Goal: Task Accomplishment & Management: Use online tool/utility

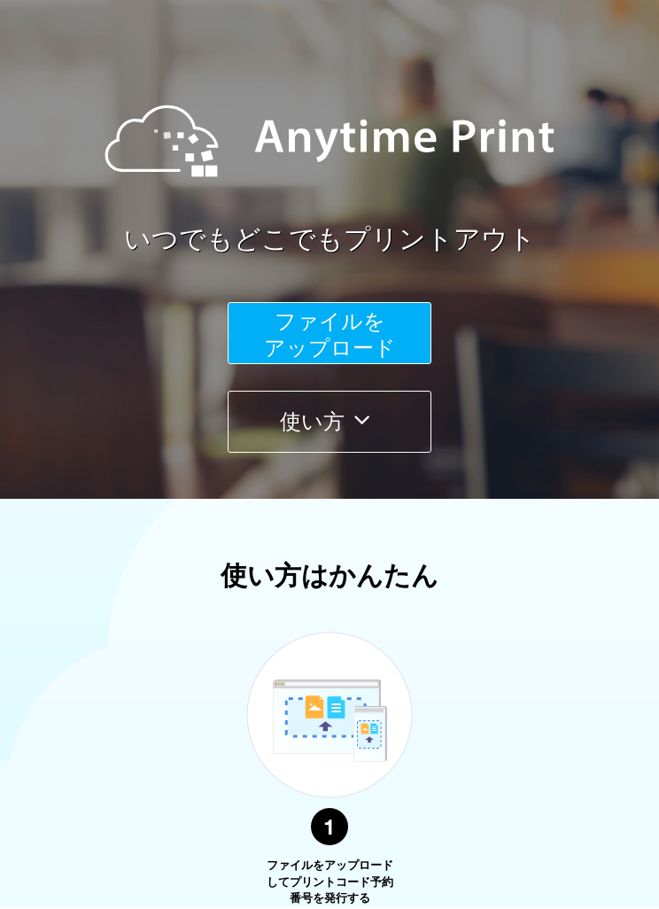
click at [399, 437] on button "使い方" at bounding box center [330, 422] width 204 height 62
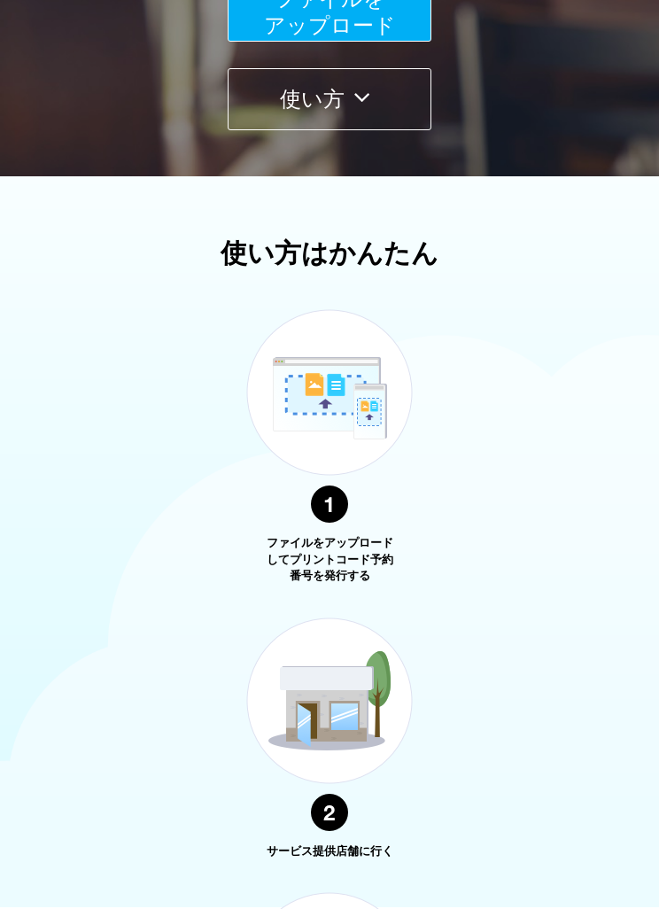
scroll to position [638, 0]
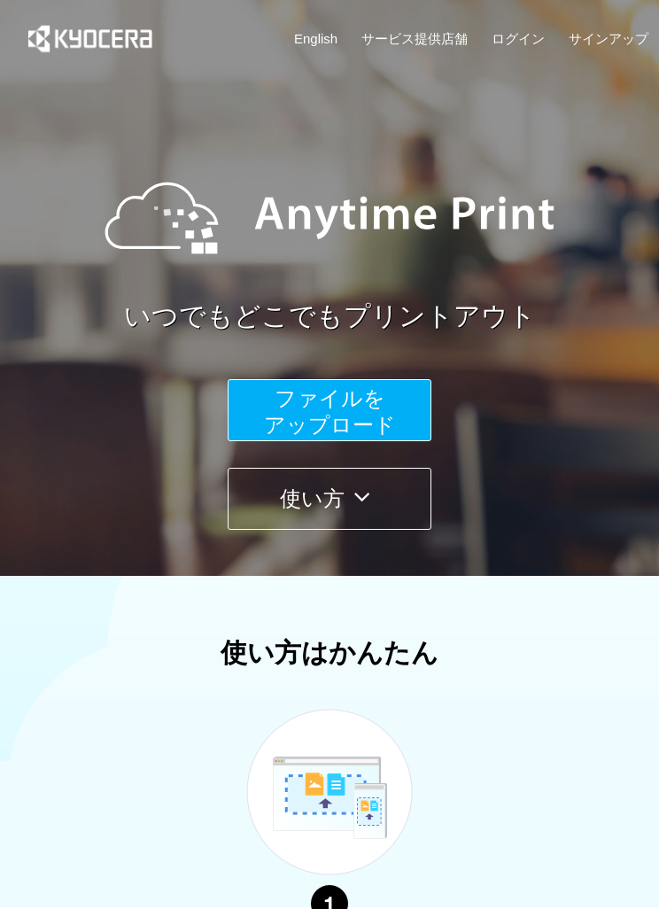
click at [402, 411] on button "ファイルを ​​アップロード" at bounding box center [330, 410] width 204 height 62
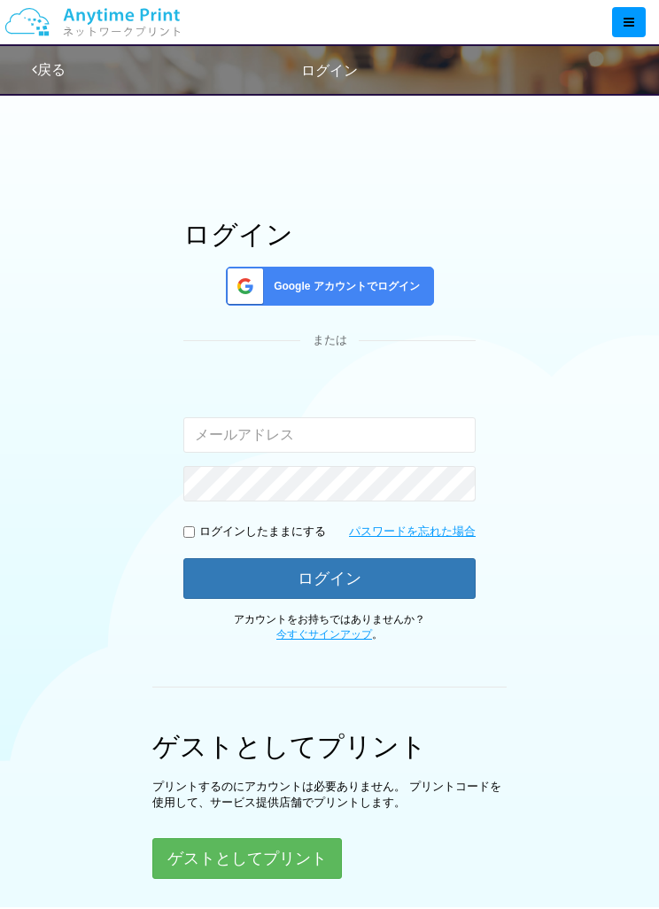
click at [413, 294] on span "Google アカウントでログイン" at bounding box center [343, 286] width 153 height 15
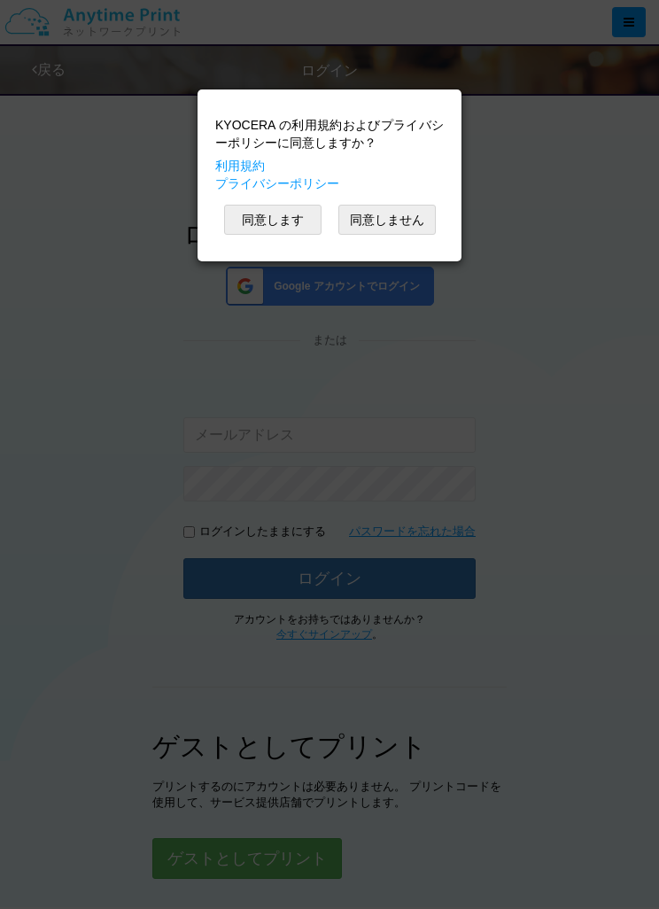
click at [298, 220] on button "同意します" at bounding box center [272, 220] width 97 height 30
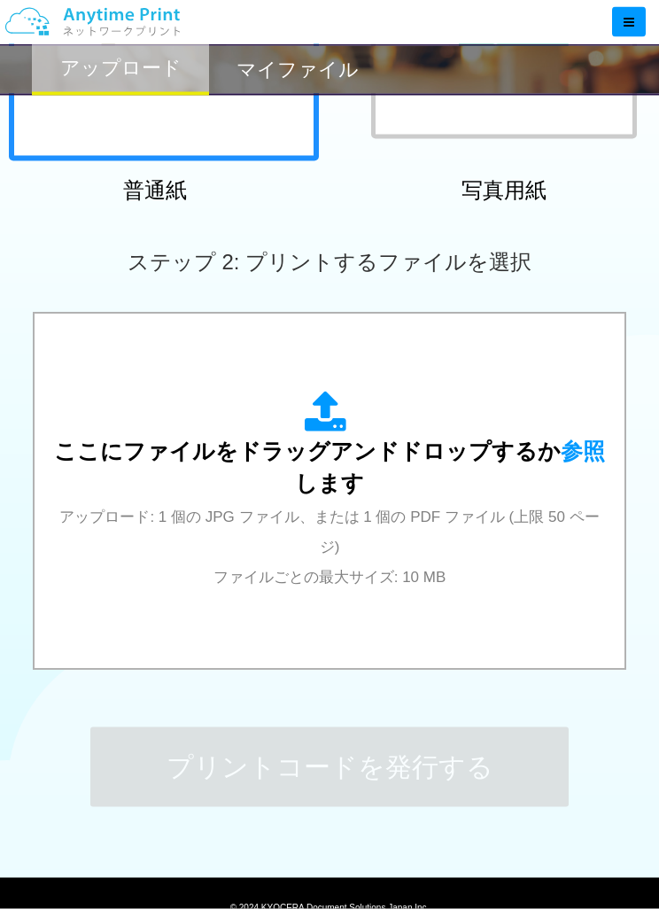
scroll to position [362, 0]
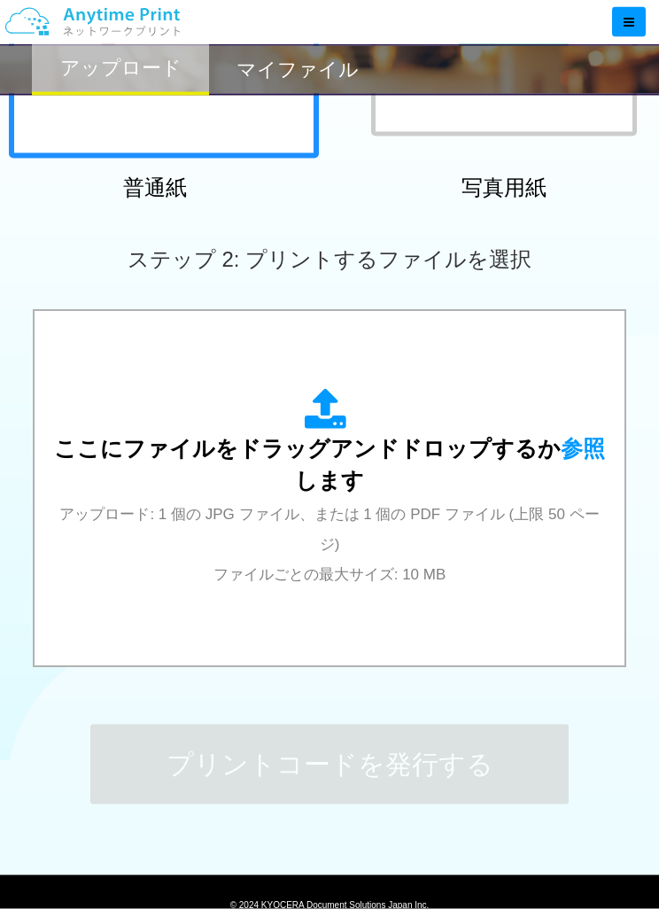
click at [507, 545] on div "ここにファイルをドラッグアンドドロップするか 参照 します アップロード: 1 個の JPG ファイル、または 1 個の PDF ファイル (上限 50 ペー…" at bounding box center [329, 489] width 554 height 200
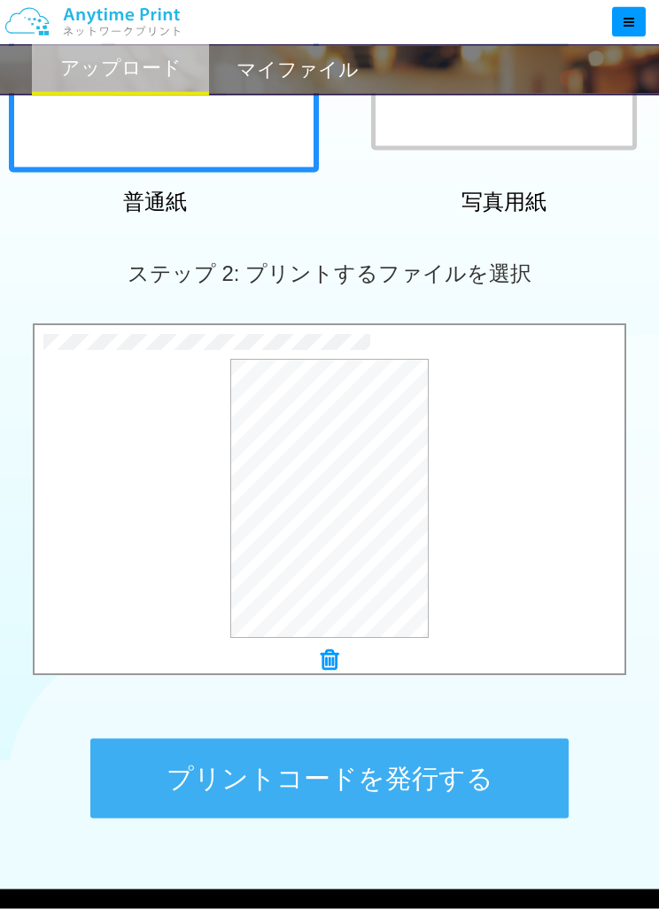
scroll to position [407, 0]
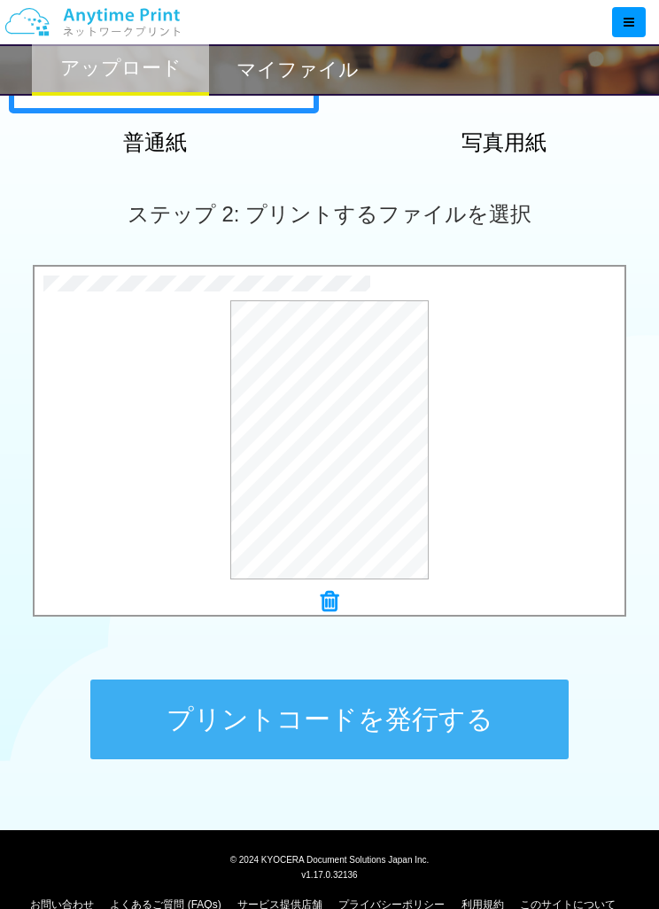
click at [506, 718] on button "プリントコードを発行する" at bounding box center [329, 719] width 478 height 80
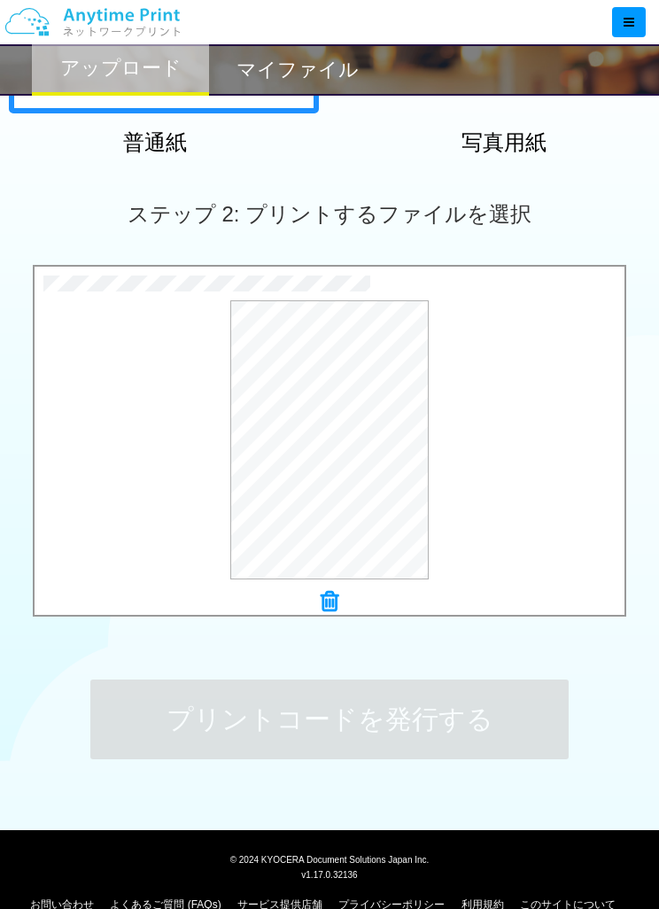
click at [548, 511] on div "プレビュー" at bounding box center [330, 439] width 590 height 279
click at [0, 0] on button "プレビュー" at bounding box center [0, 0] width 0 height 0
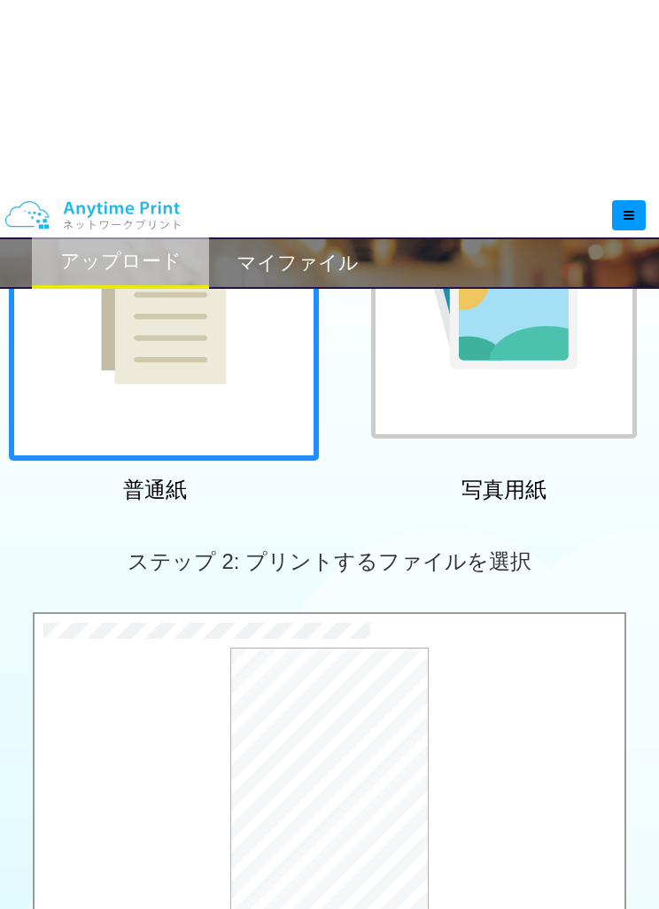
scroll to position [0, 0]
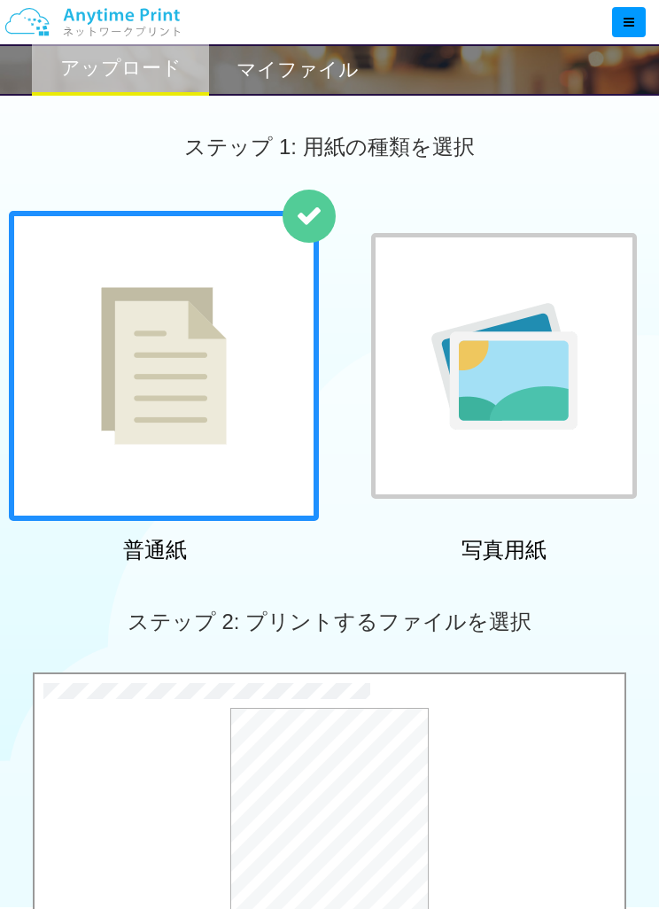
click at [624, 27] on icon at bounding box center [629, 22] width 11 height 12
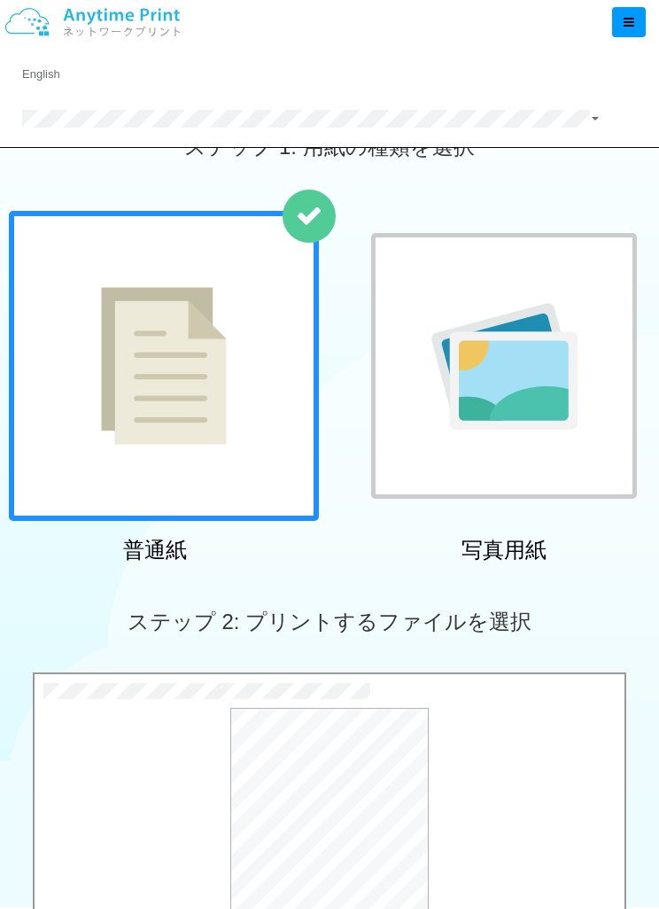
click at [559, 600] on div "ステップ 2: プリントするファイルを選択" at bounding box center [329, 621] width 659 height 101
click at [607, 111] on link at bounding box center [324, 119] width 648 height 44
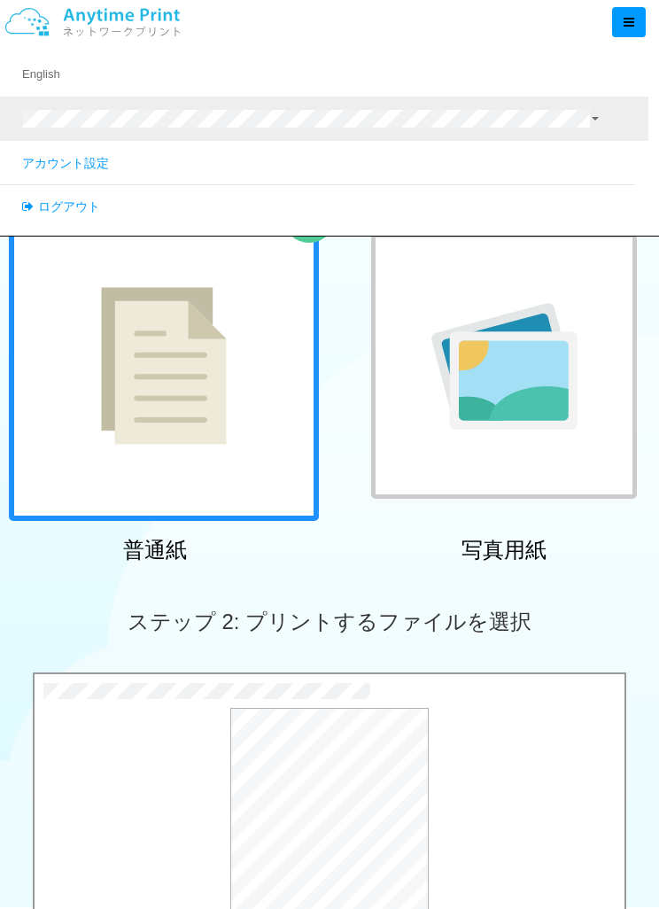
click at [560, 584] on div "ステップ 2: プリントするファイルを選択" at bounding box center [329, 621] width 659 height 101
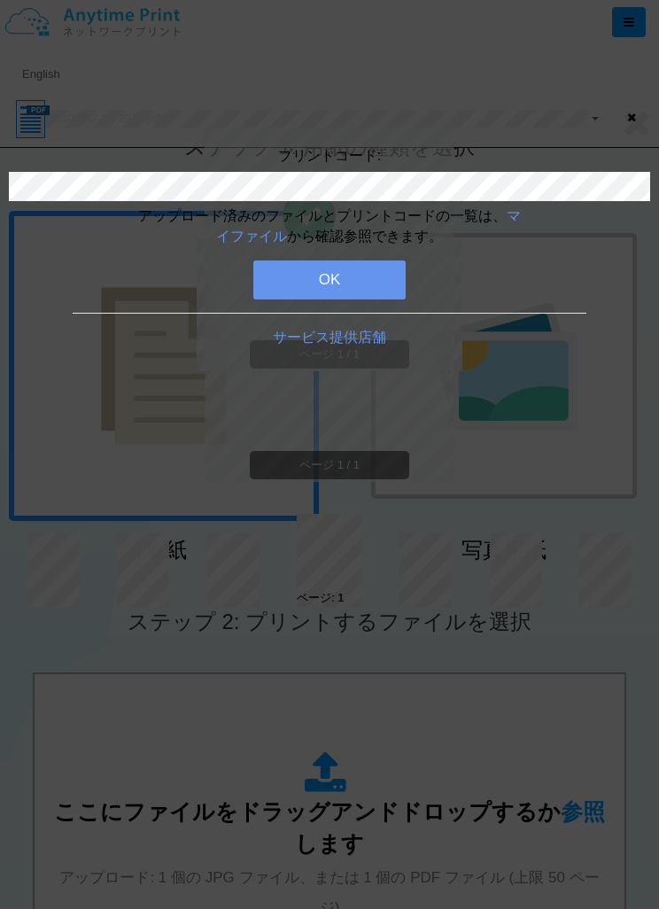
click at [579, 786] on div "プリントコード: アップロード済みのファイルとプリントコードの一覧は、 マイファイル から確認参照できます。 OK サービス提供店舗" at bounding box center [329, 454] width 659 height 909
click at [374, 288] on button "OK" at bounding box center [329, 279] width 152 height 39
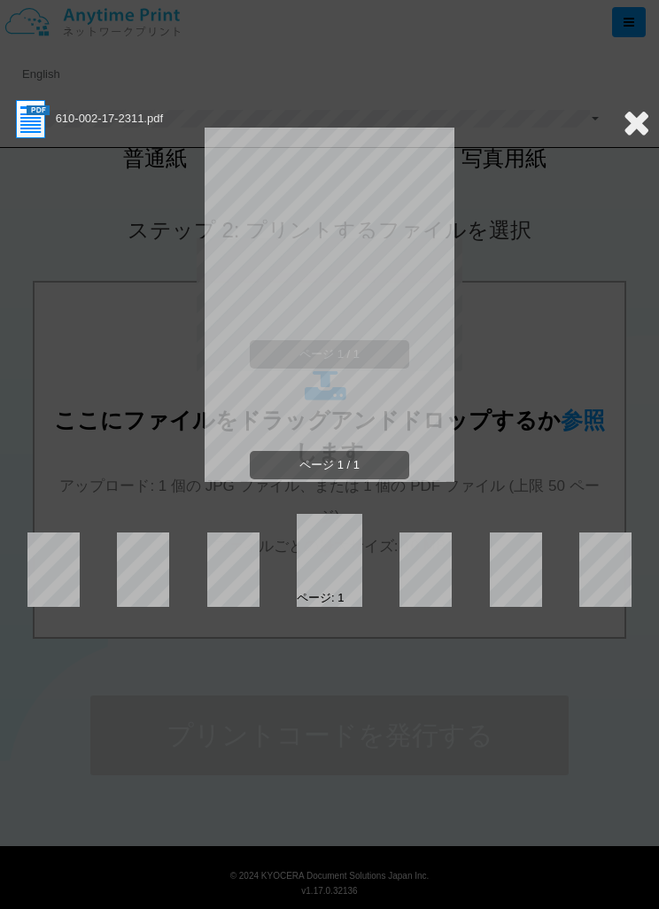
scroll to position [407, 0]
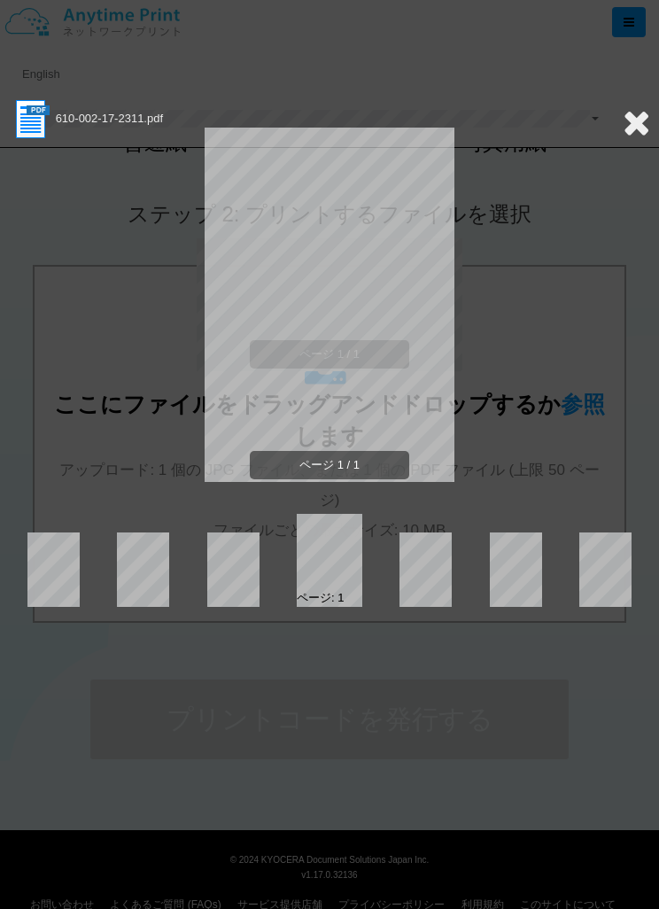
click at [640, 131] on icon at bounding box center [636, 122] width 27 height 35
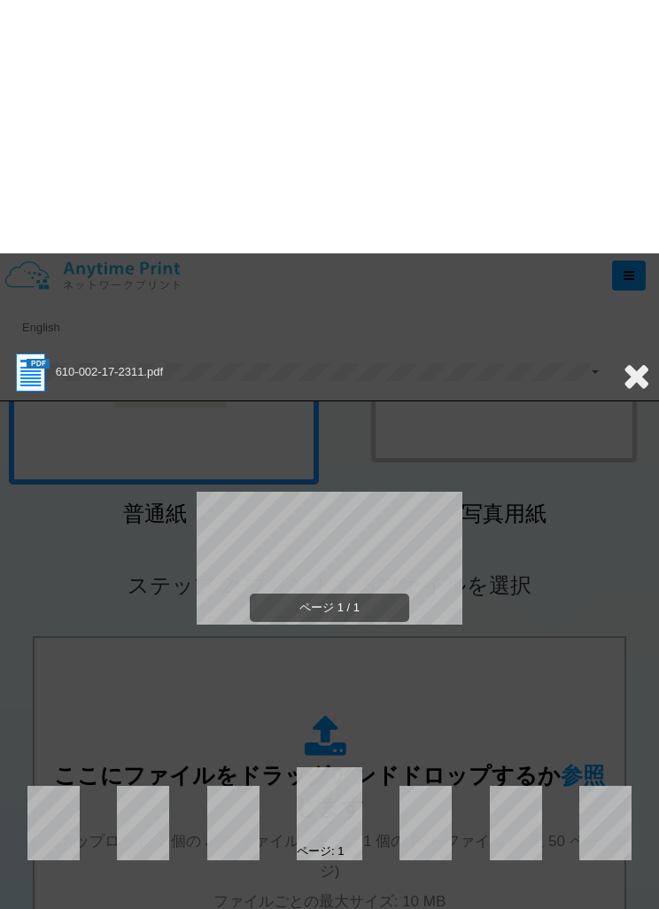
scroll to position [0, 0]
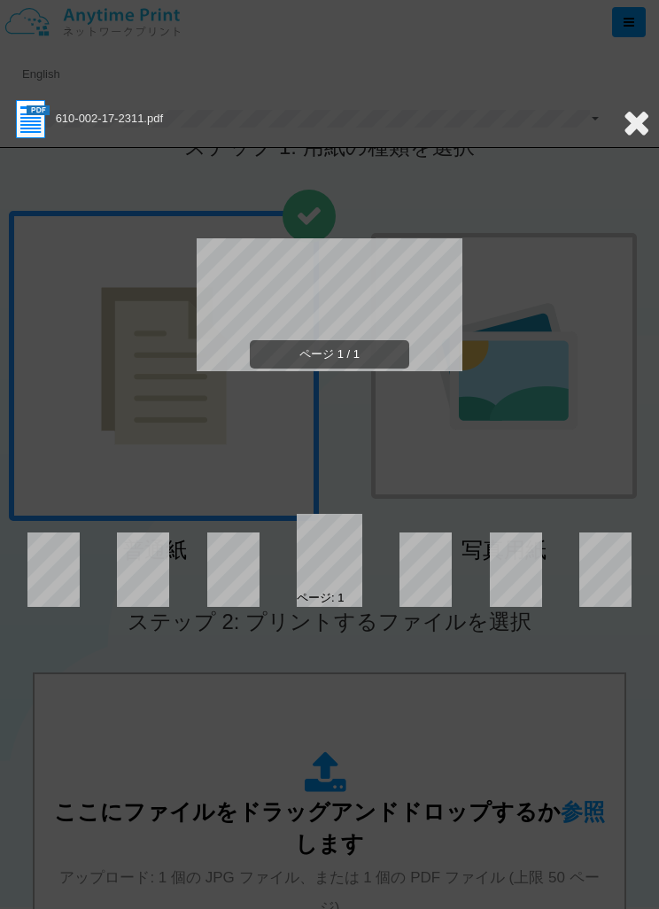
click at [624, 135] on icon at bounding box center [636, 122] width 27 height 35
click at [642, 120] on icon at bounding box center [636, 122] width 27 height 35
click at [643, 118] on icon at bounding box center [636, 122] width 27 height 35
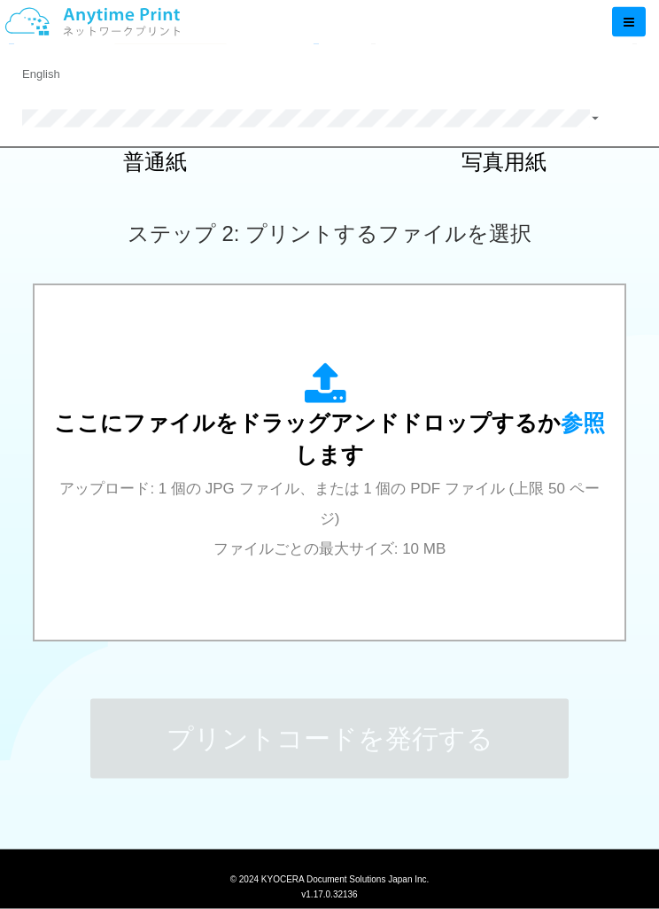
scroll to position [387, 0]
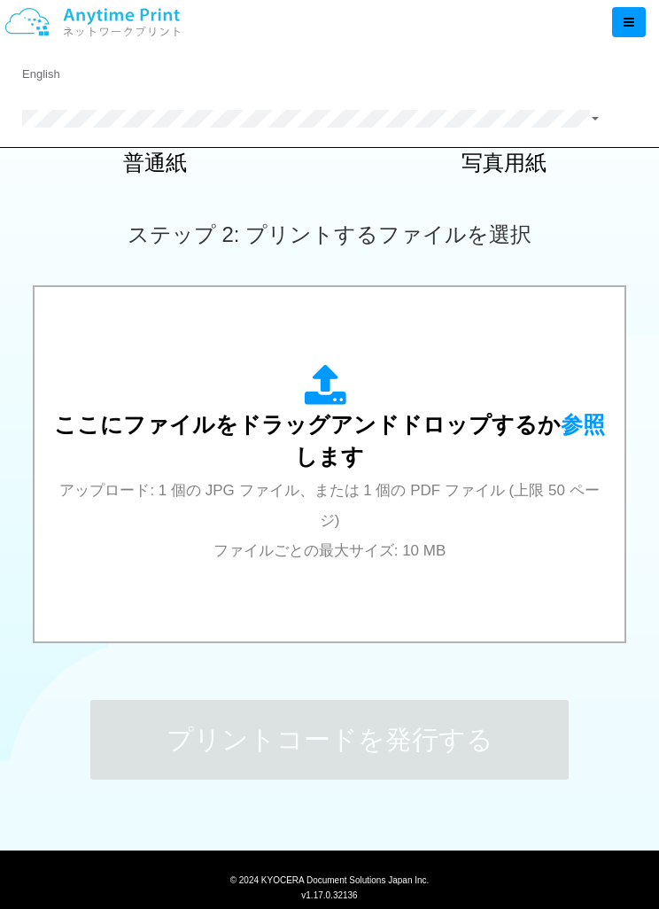
click at [559, 523] on div "ここにファイルをドラッグアンドドロップするか 参照 します アップロード: 1 個の JPG ファイル、または 1 個の PDF ファイル (上限 50 ペー…" at bounding box center [329, 464] width 554 height 200
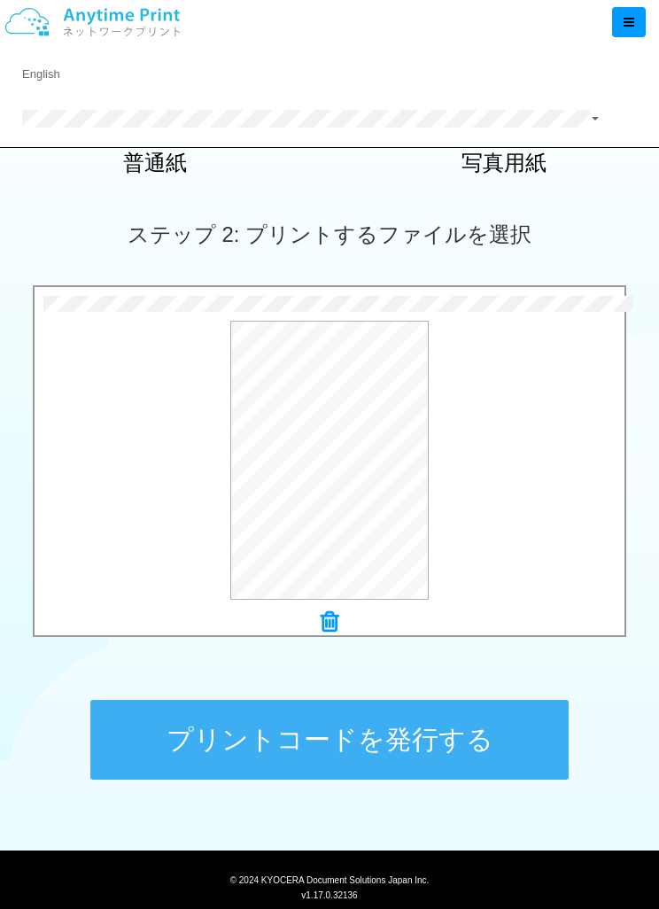
click at [531, 740] on button "プリントコードを発行する" at bounding box center [329, 740] width 478 height 80
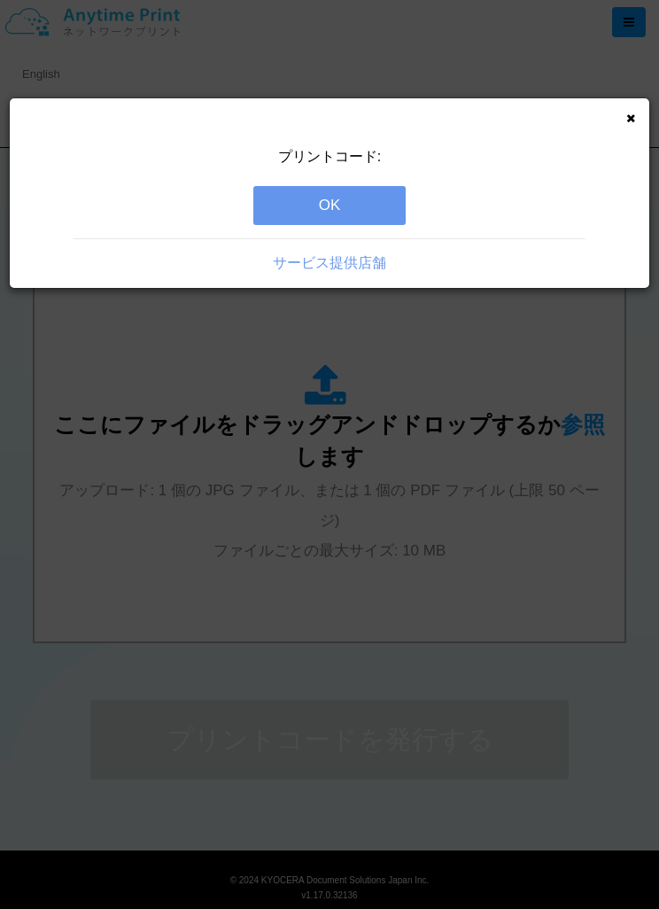
scroll to position [0, 0]
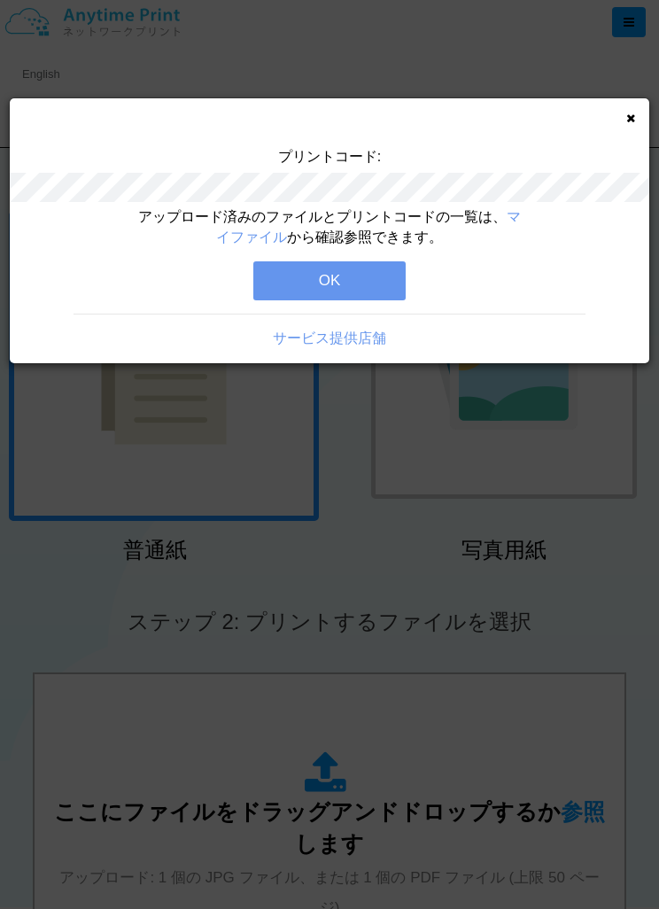
click at [395, 283] on button "OK" at bounding box center [329, 280] width 152 height 39
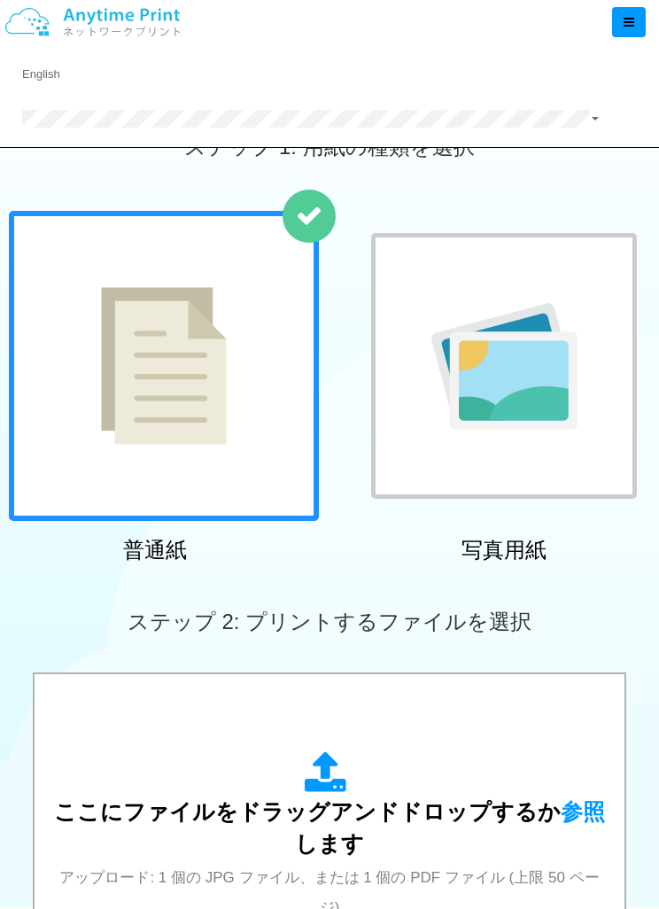
click at [628, 25] on icon at bounding box center [629, 22] width 11 height 12
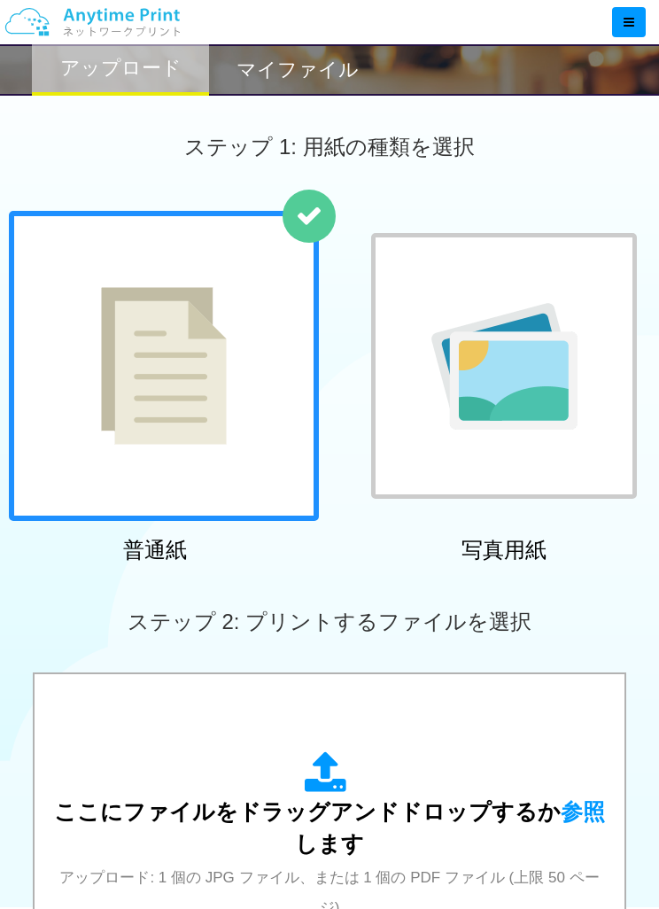
click at [313, 78] on h2 "マイファイル" at bounding box center [297, 69] width 122 height 21
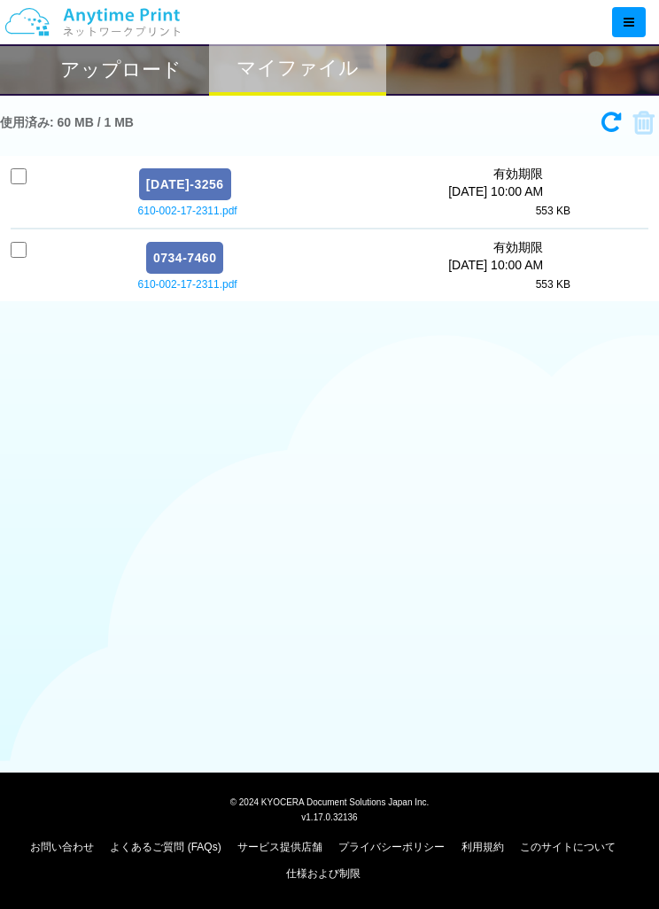
click at [534, 192] on p "9/8/25 10:00 AM" at bounding box center [495, 191] width 95 height 18
click at [24, 169] on input "checkbox" at bounding box center [19, 176] width 16 height 16
checkbox input "true"
